Goal: Browse casually: Explore the website without a specific task or goal

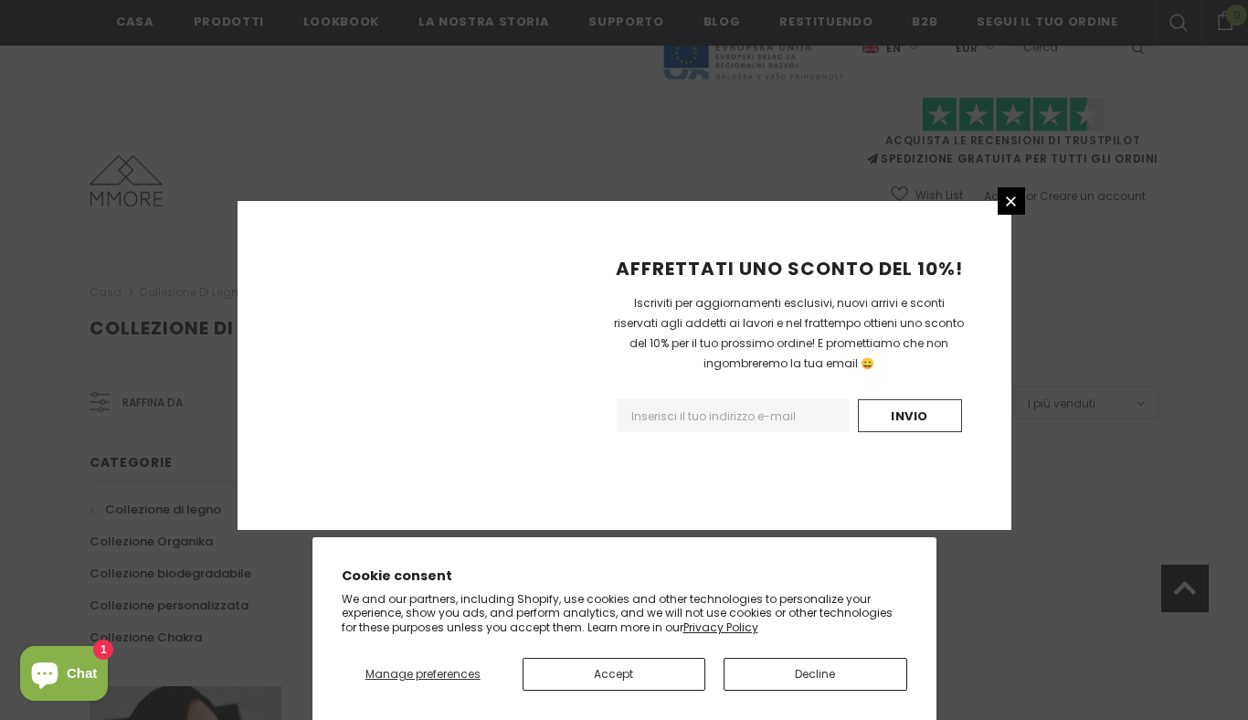
scroll to position [1153, 0]
